Goal: Check status: Check status

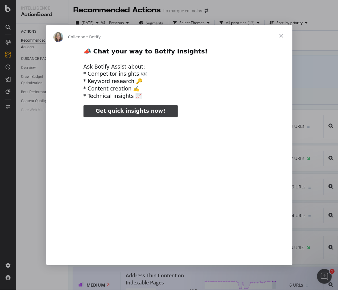
type input "52951"
click at [280, 33] on span "Fermer" at bounding box center [281, 36] width 22 height 22
